Goal: Transaction & Acquisition: Purchase product/service

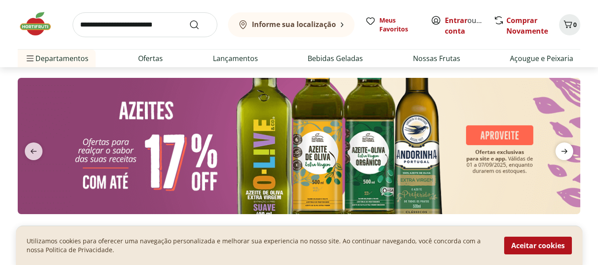
click at [567, 154] on icon "next" at bounding box center [564, 151] width 11 height 11
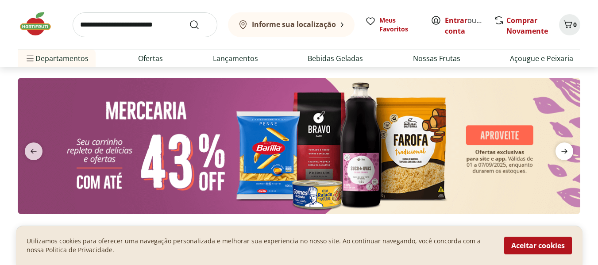
click at [567, 154] on icon "next" at bounding box center [564, 151] width 11 height 11
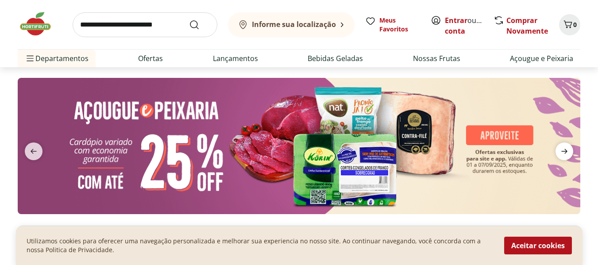
click at [567, 154] on icon "next" at bounding box center [564, 151] width 11 height 11
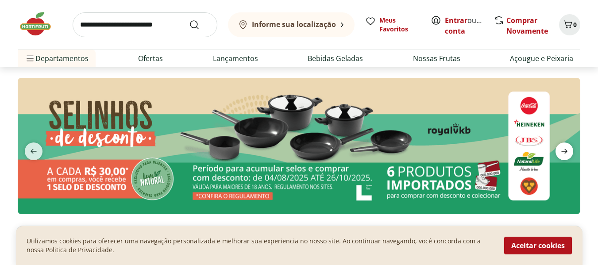
click at [567, 154] on icon "next" at bounding box center [564, 151] width 11 height 11
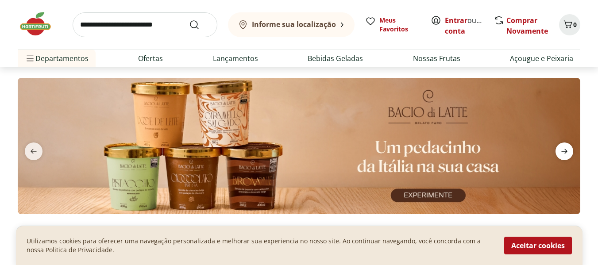
click at [567, 154] on icon "next" at bounding box center [564, 151] width 11 height 11
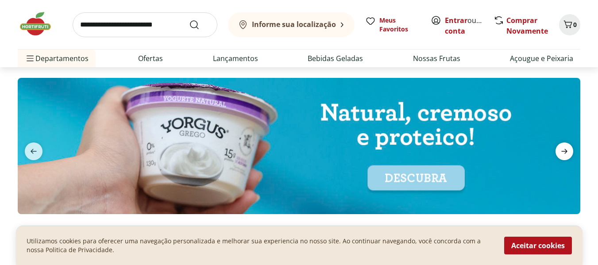
click at [567, 154] on icon "next" at bounding box center [564, 151] width 11 height 11
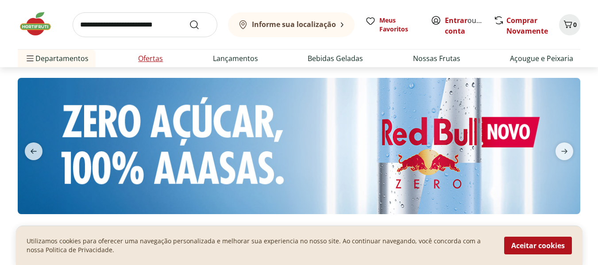
click at [150, 56] on link "Ofertas" at bounding box center [150, 58] width 25 height 11
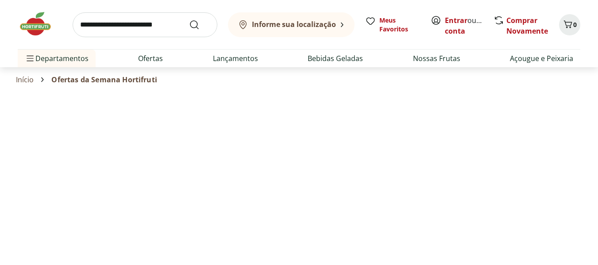
select select "**********"
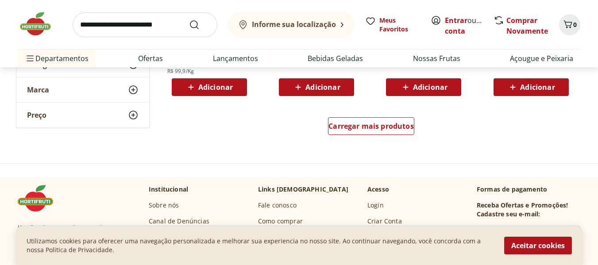
scroll to position [605, 0]
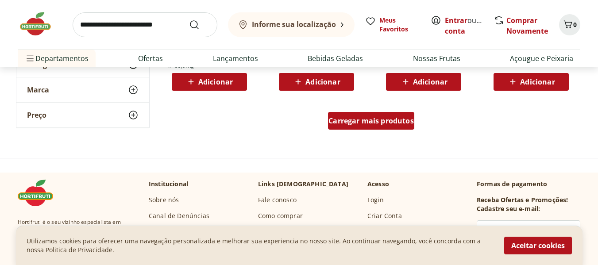
click at [345, 124] on span "Carregar mais produtos" at bounding box center [370, 120] width 85 height 7
